Goal: Task Accomplishment & Management: Manage account settings

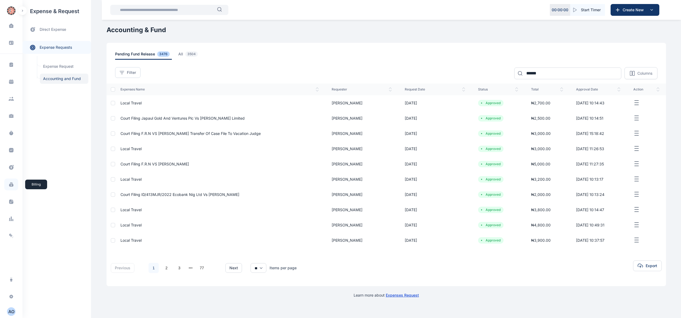
click at [16, 183] on span at bounding box center [11, 185] width 14 height 12
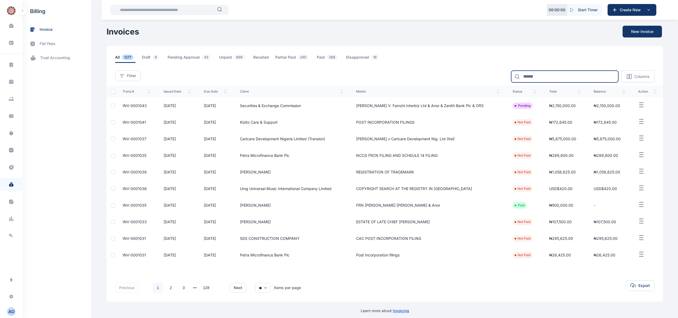
click at [553, 77] on input at bounding box center [564, 77] width 107 height 12
type input "*****"
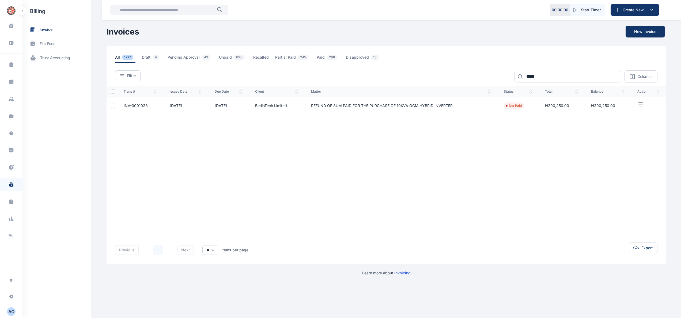
click at [136, 106] on span "INV-0001023" at bounding box center [136, 105] width 24 height 5
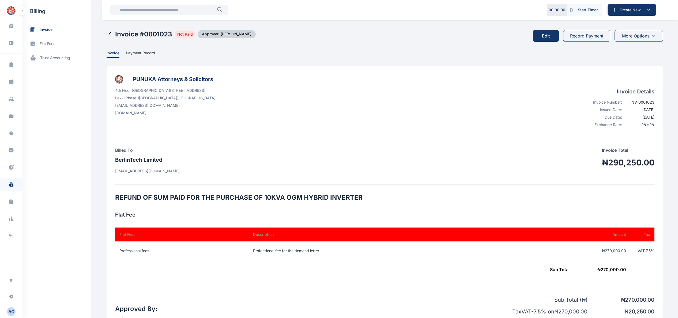
click at [545, 33] on button "Edit" at bounding box center [546, 36] width 26 height 12
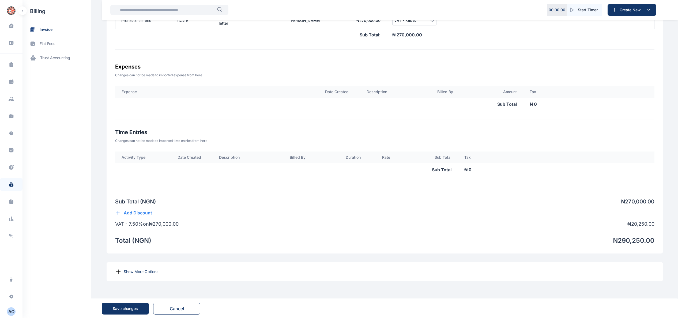
scroll to position [259, 0]
